Goal: Navigation & Orientation: Find specific page/section

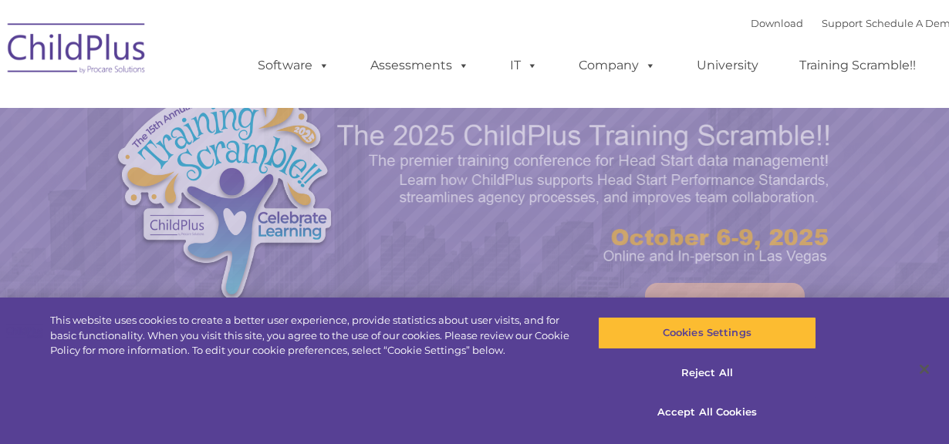
select select "MEDIUM"
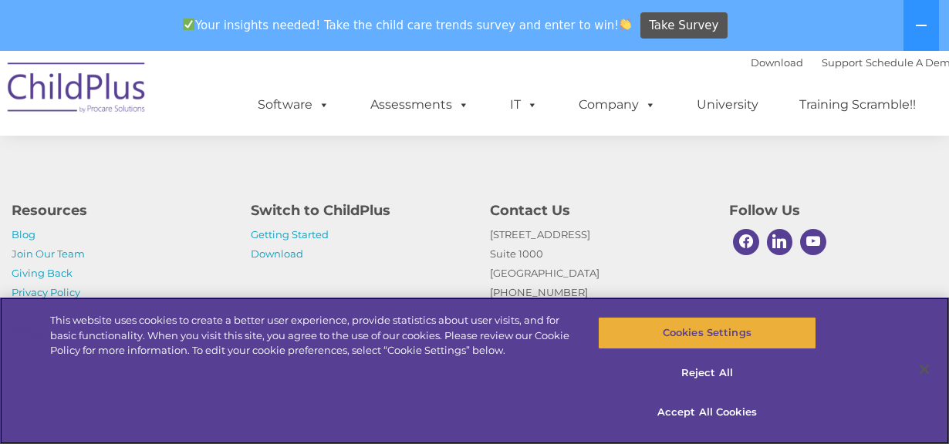
scroll to position [1919, 0]
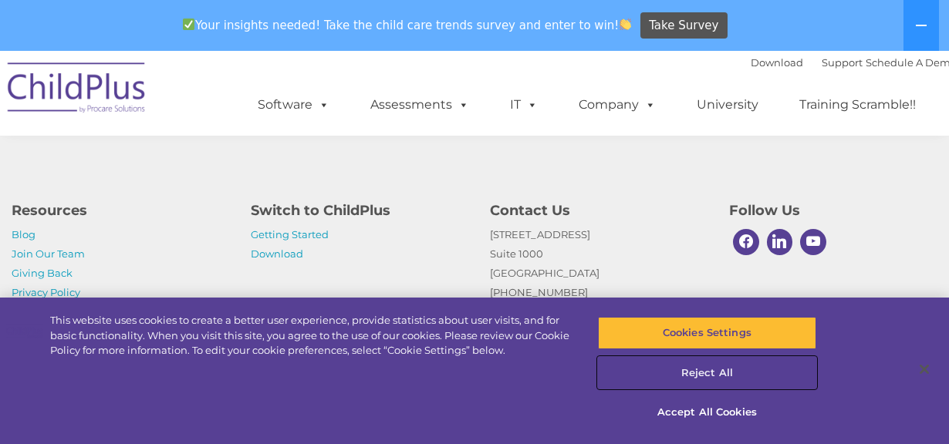
click at [724, 372] on button "Reject All" at bounding box center [707, 373] width 218 height 32
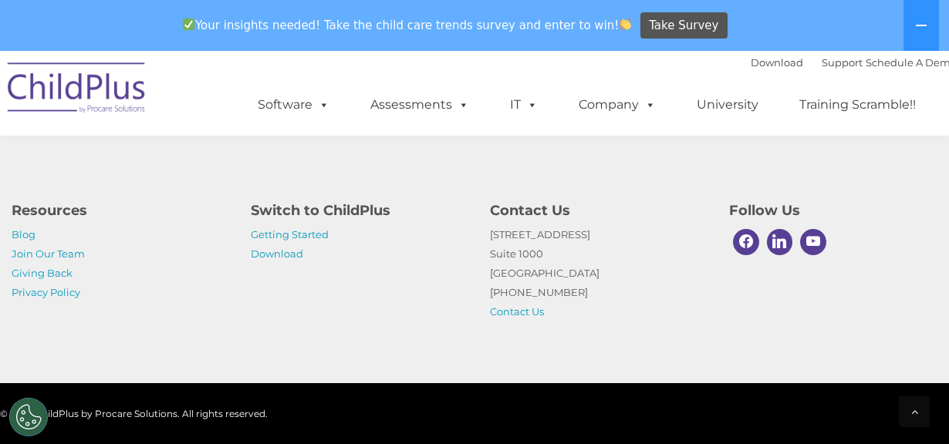
click at [92, 89] on img at bounding box center [77, 90] width 154 height 77
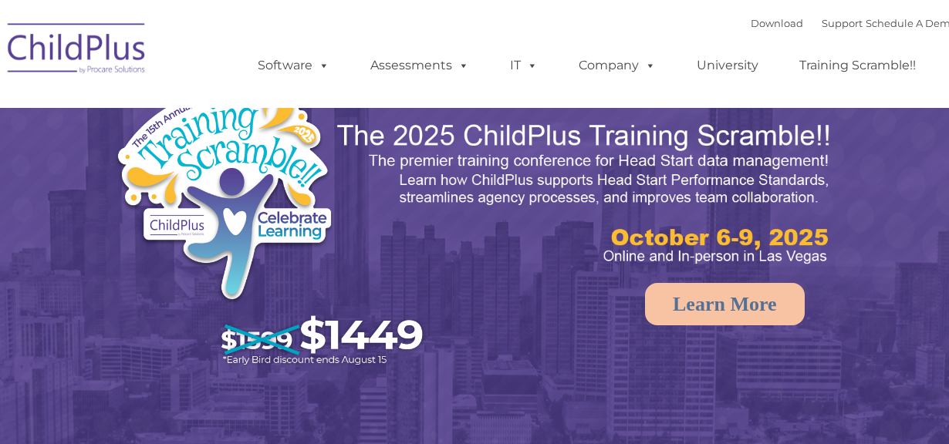
select select "MEDIUM"
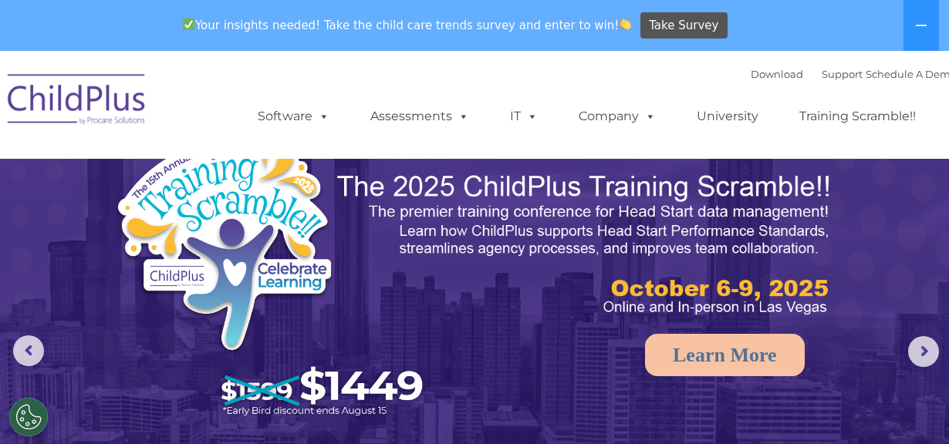
click at [96, 103] on img at bounding box center [77, 101] width 154 height 77
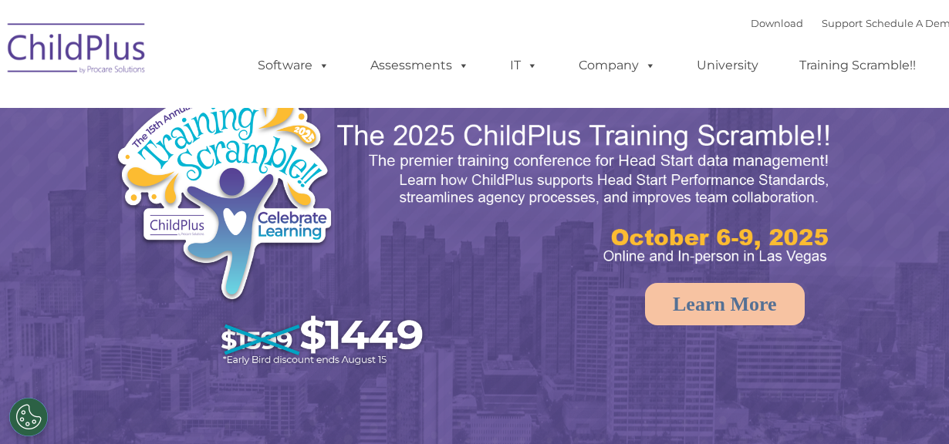
select select "MEDIUM"
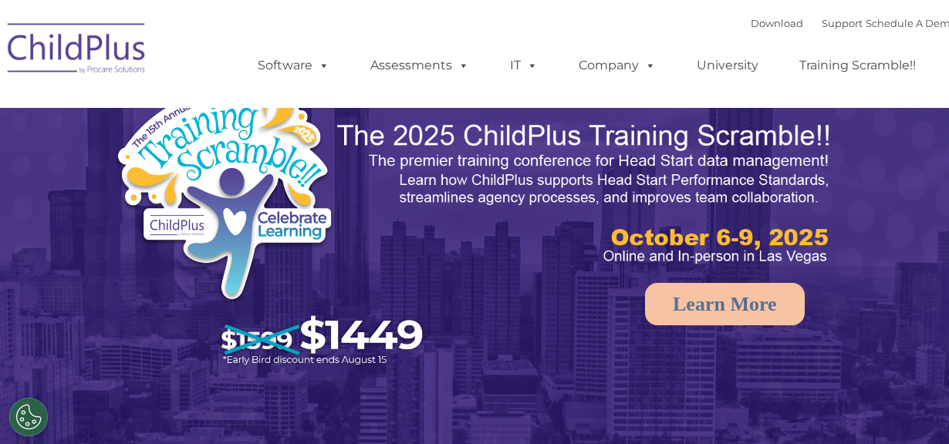
select select "MEDIUM"
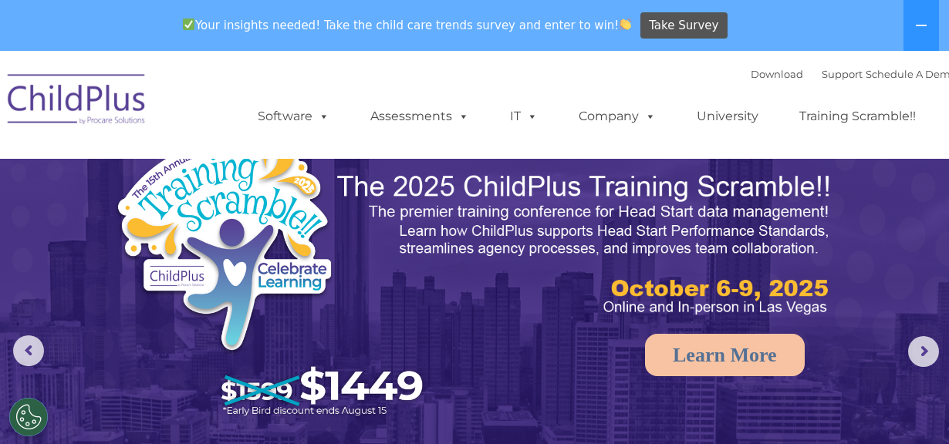
click at [70, 101] on img at bounding box center [77, 101] width 154 height 77
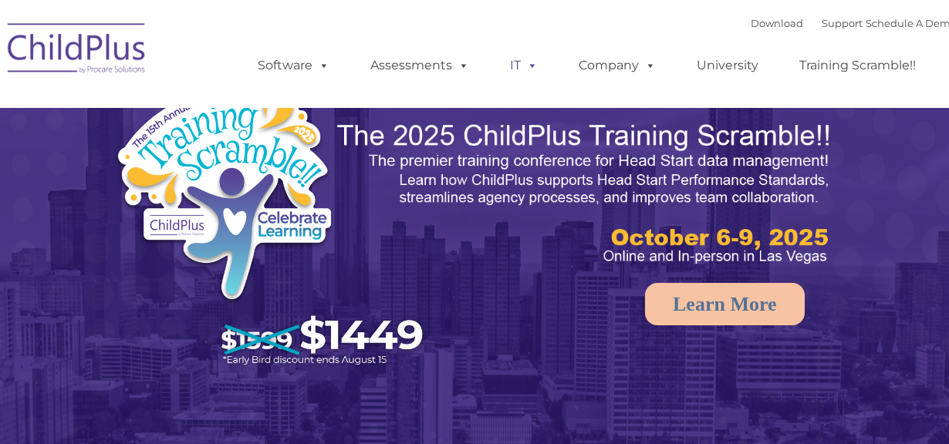
select select "MEDIUM"
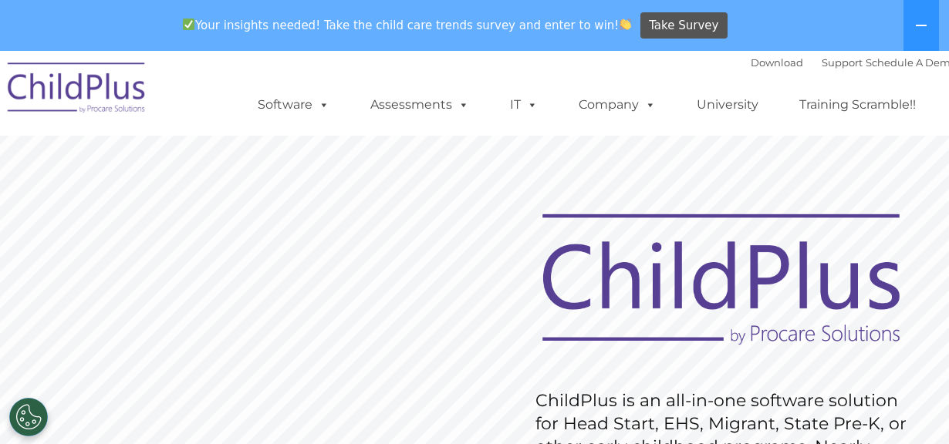
click at [69, 90] on img at bounding box center [77, 90] width 154 height 77
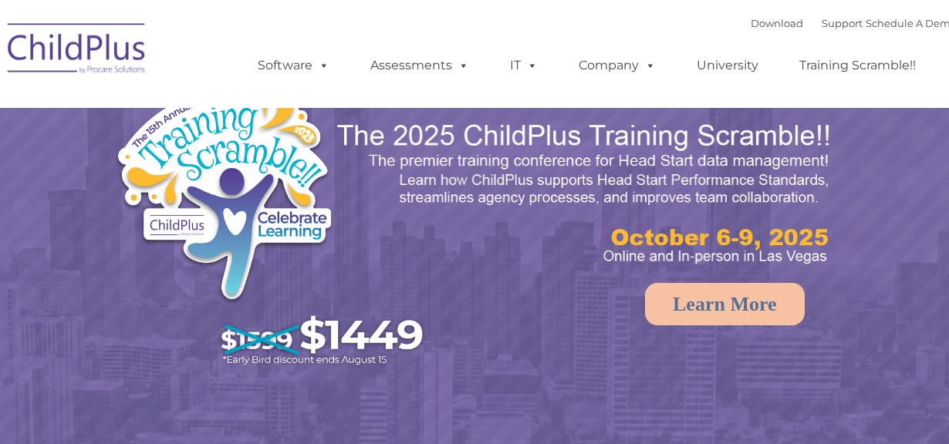
select select "MEDIUM"
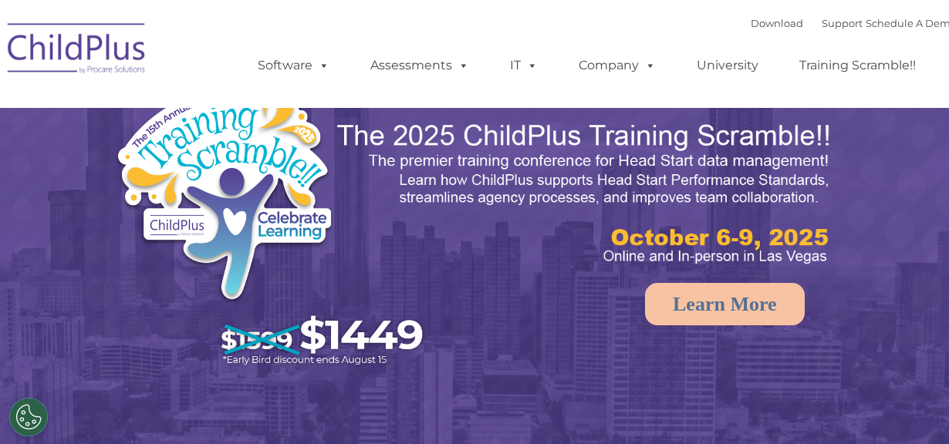
select select "MEDIUM"
